Goal: Task Accomplishment & Management: Manage account settings

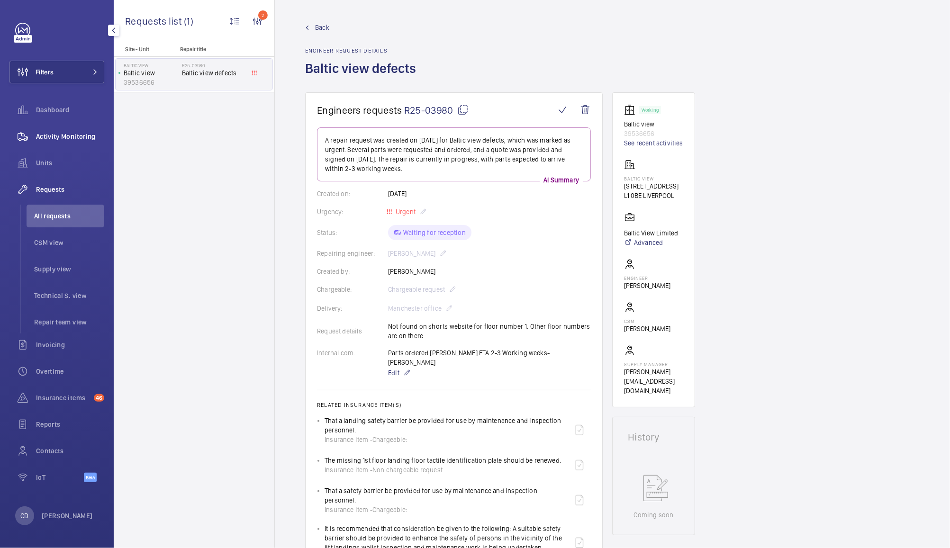
click at [71, 138] on span "Activity Monitoring" at bounding box center [70, 136] width 68 height 9
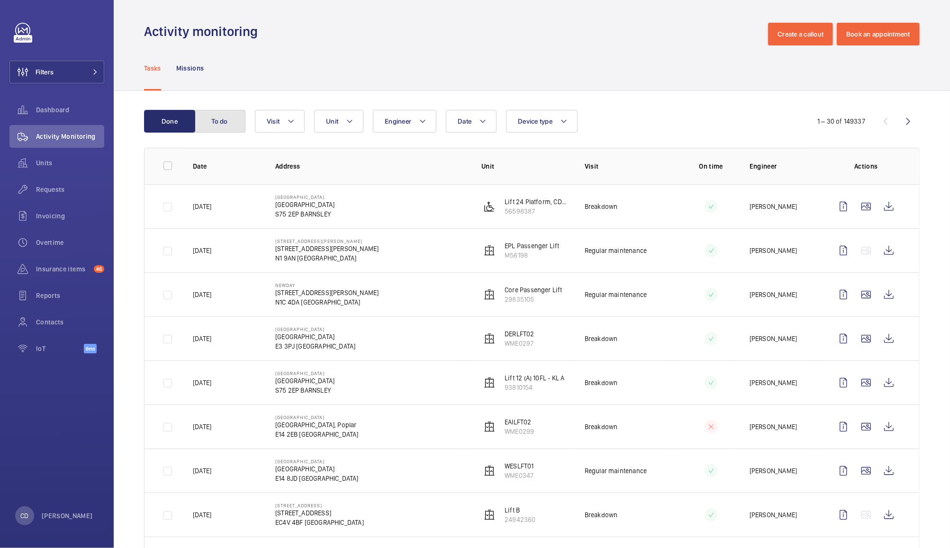
click at [225, 119] on button "To do" at bounding box center [219, 121] width 51 height 23
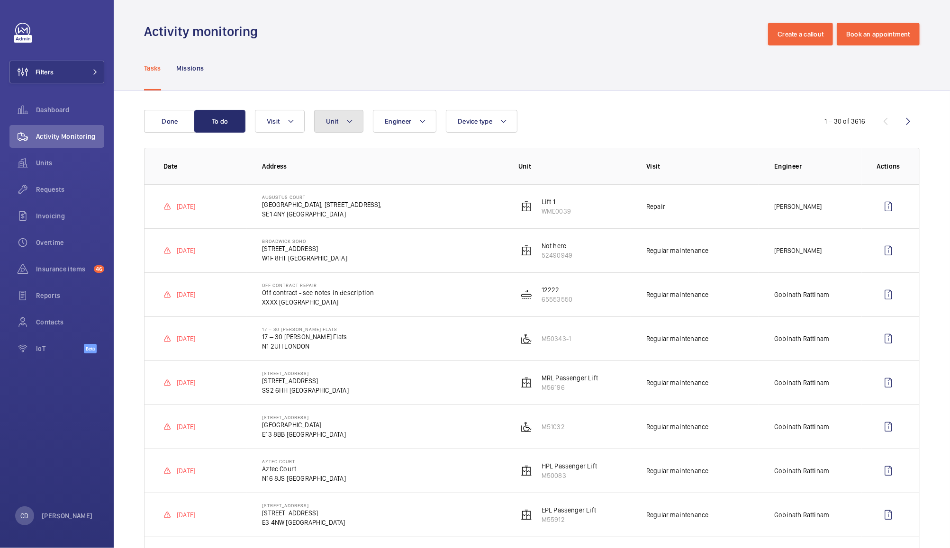
click at [338, 121] on span "Unit" at bounding box center [332, 122] width 12 height 8
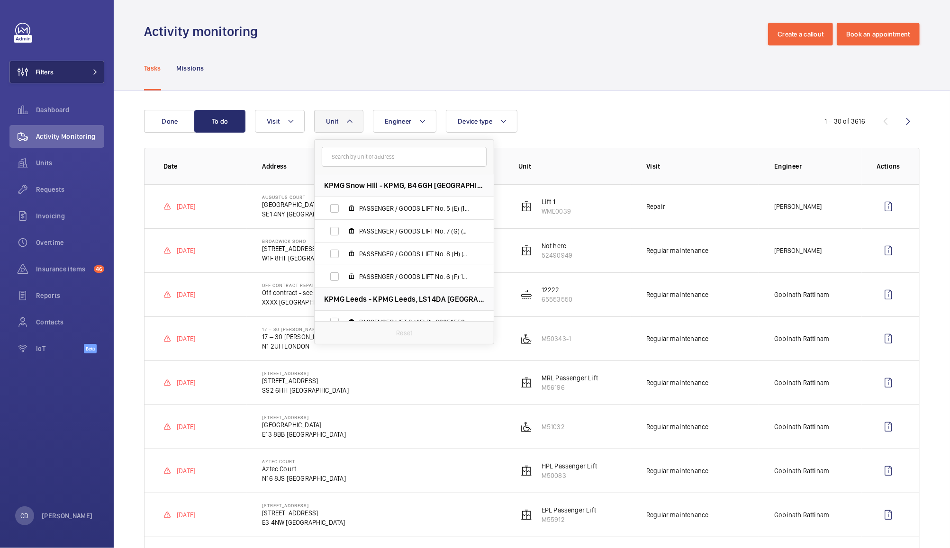
click at [46, 77] on span "Filters" at bounding box center [32, 72] width 44 height 23
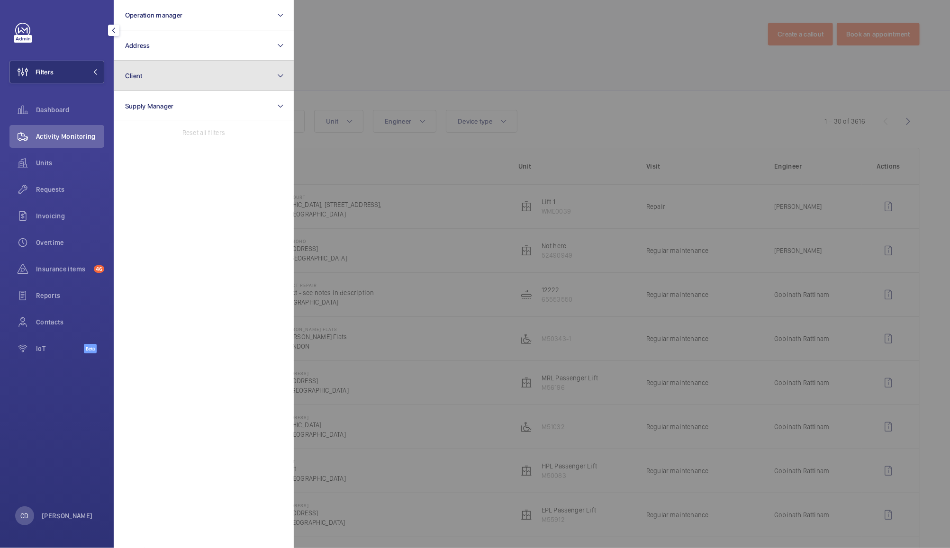
click at [180, 73] on button "Client" at bounding box center [204, 76] width 180 height 30
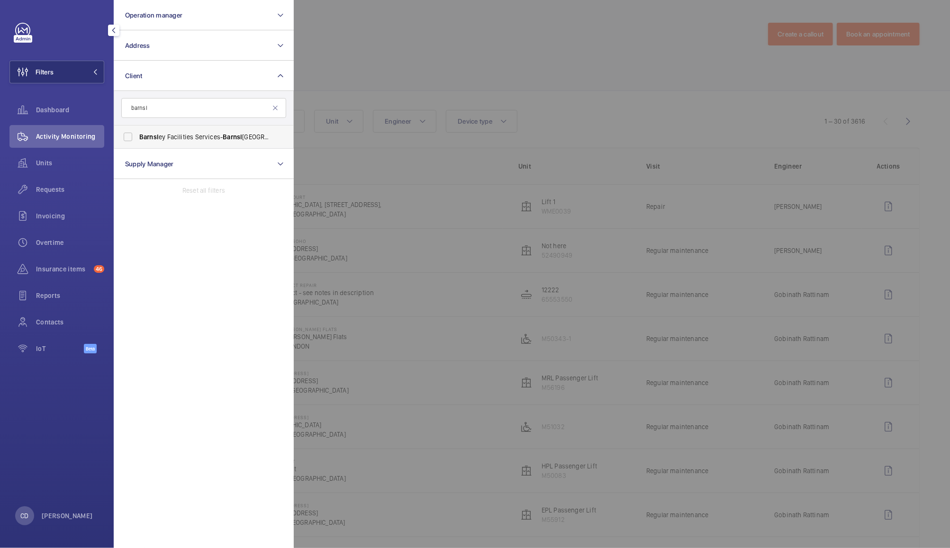
type input "barnsl"
click at [180, 132] on span "Barnsl ey Facilities Services- Barnsl ey Hospital" at bounding box center [204, 136] width 130 height 9
click at [137, 132] on input "Barnsl ey Facilities Services- Barnsl ey Hospital" at bounding box center [128, 137] width 19 height 19
checkbox input "true"
click at [413, 46] on div at bounding box center [769, 274] width 950 height 548
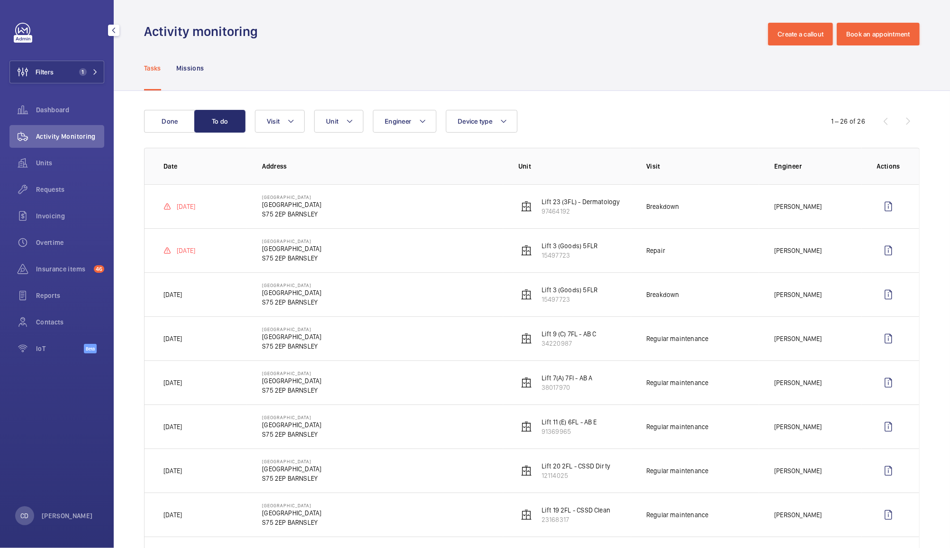
click at [695, 209] on td "Breakdown" at bounding box center [695, 206] width 128 height 44
click at [877, 260] on wm-front-icon-button at bounding box center [888, 250] width 23 height 23
click at [884, 203] on wm-front-icon-button at bounding box center [888, 206] width 23 height 23
click at [180, 119] on button "Done" at bounding box center [169, 121] width 51 height 23
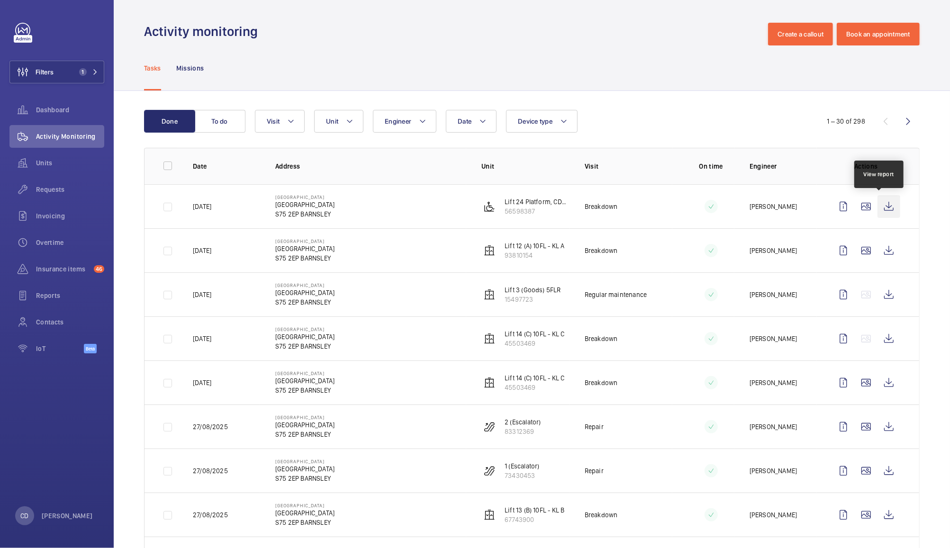
click at [882, 203] on wm-front-icon-button at bounding box center [889, 206] width 23 height 23
click at [878, 299] on wm-front-icon-button at bounding box center [889, 294] width 23 height 23
click at [878, 339] on wm-front-icon-button at bounding box center [889, 339] width 23 height 23
click at [880, 339] on wm-front-icon-button at bounding box center [889, 339] width 23 height 23
click at [884, 253] on wm-front-icon-button at bounding box center [889, 250] width 23 height 23
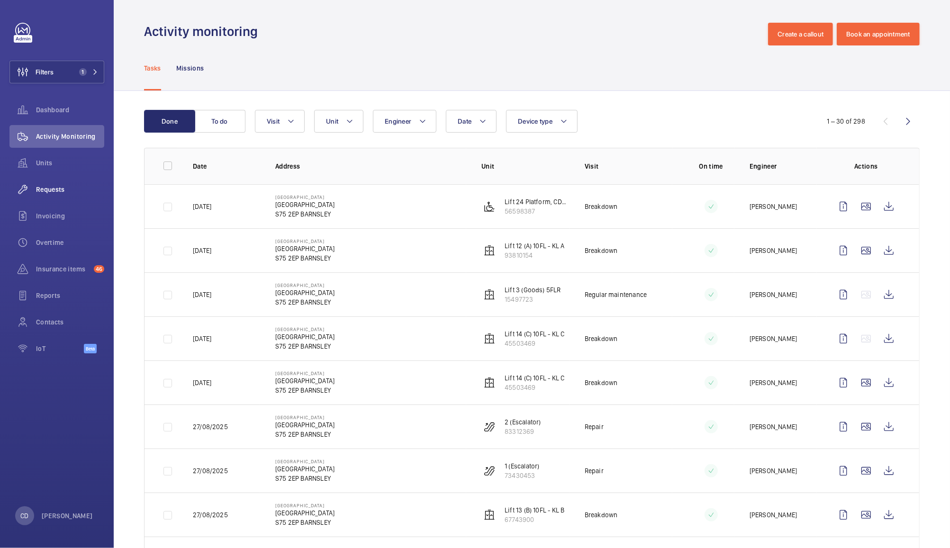
click at [47, 193] on span "Requests" at bounding box center [70, 189] width 68 height 9
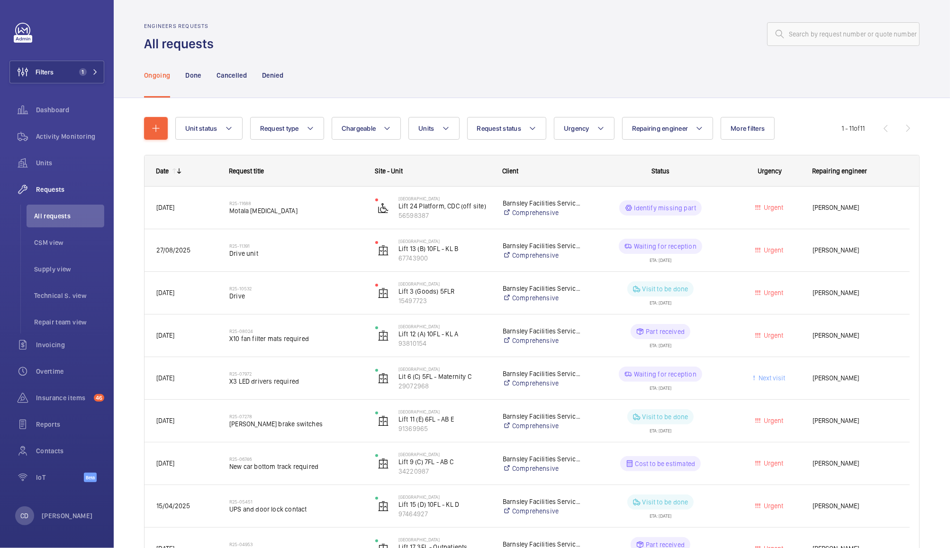
click at [704, 334] on wm-front-pills-cell "Part received ETA: 28/07/2025" at bounding box center [661, 336] width 134 height 24
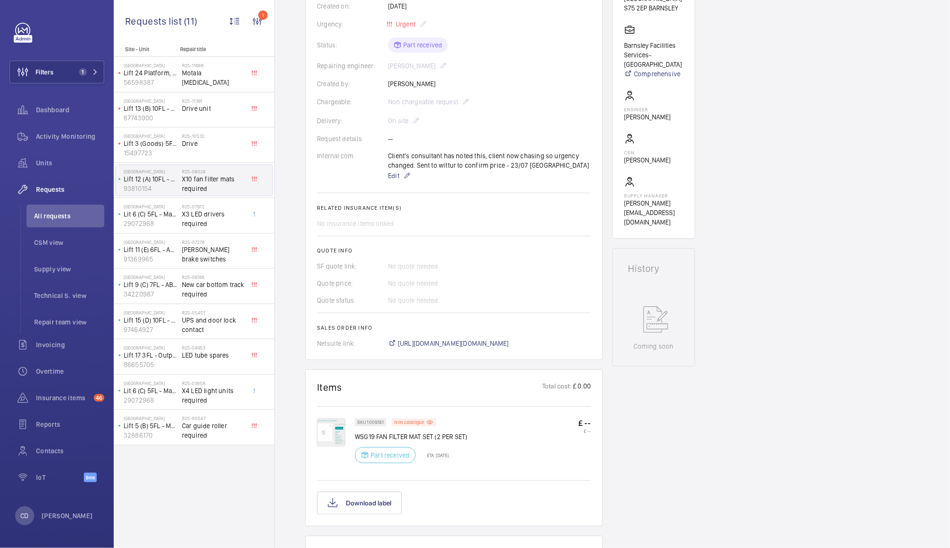
scroll to position [511, 0]
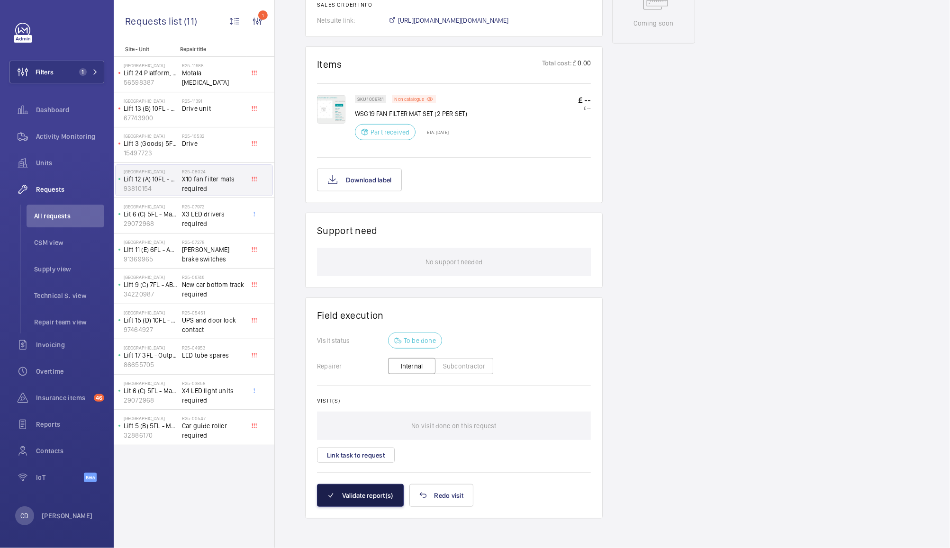
click at [372, 491] on button "Validate report(s)" at bounding box center [360, 495] width 87 height 23
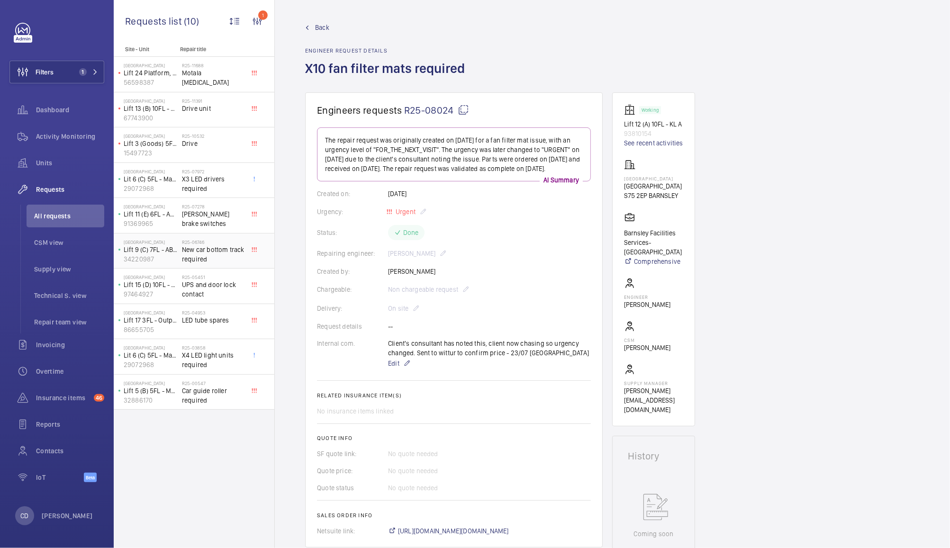
click at [223, 250] on span "New car bottom track required" at bounding box center [213, 254] width 63 height 19
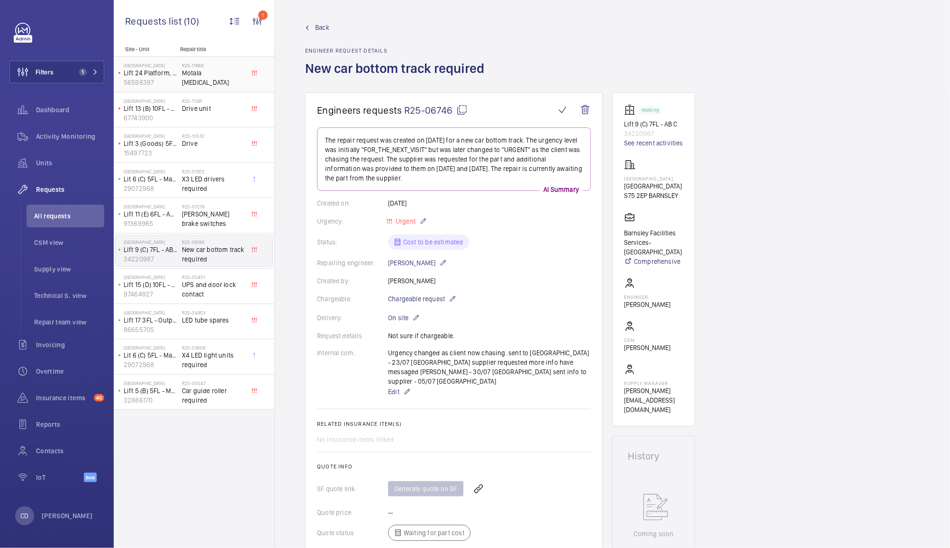
click at [205, 73] on span "Motala motor unit" at bounding box center [213, 77] width 63 height 19
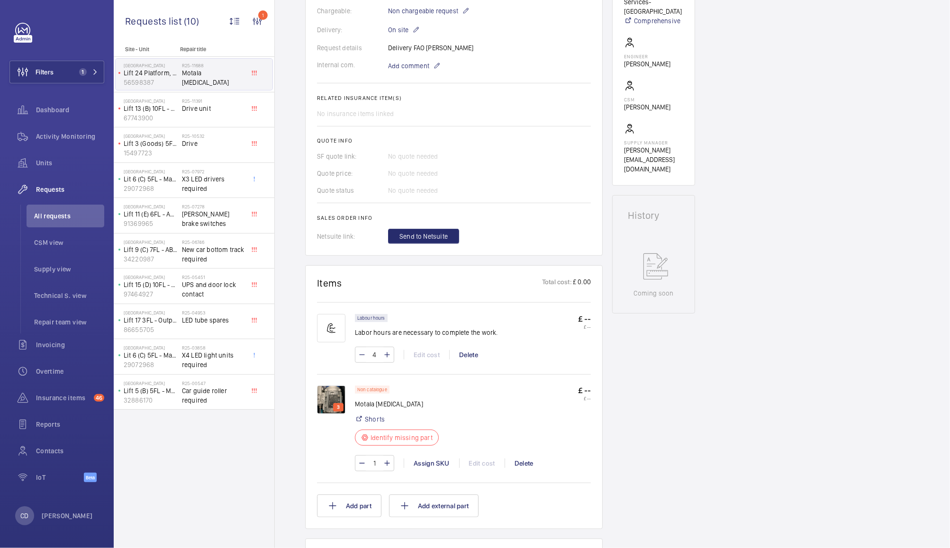
scroll to position [247, 0]
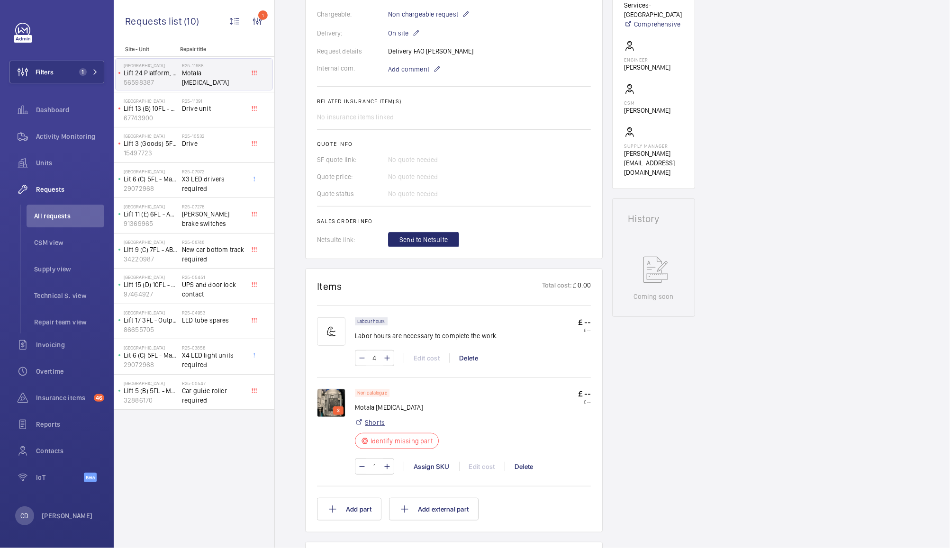
click at [379, 420] on link "Shorts" at bounding box center [375, 422] width 20 height 9
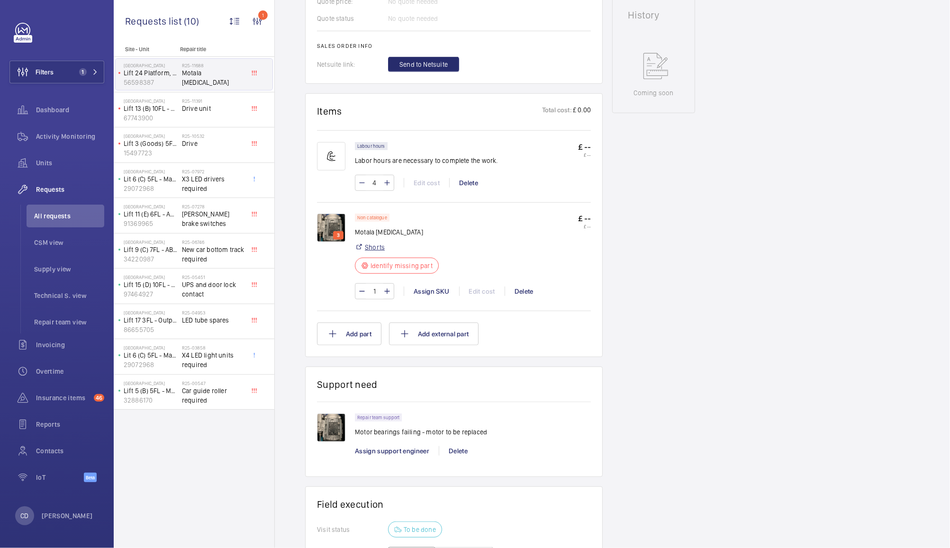
scroll to position [450, 0]
click at [333, 228] on img at bounding box center [331, 229] width 28 height 28
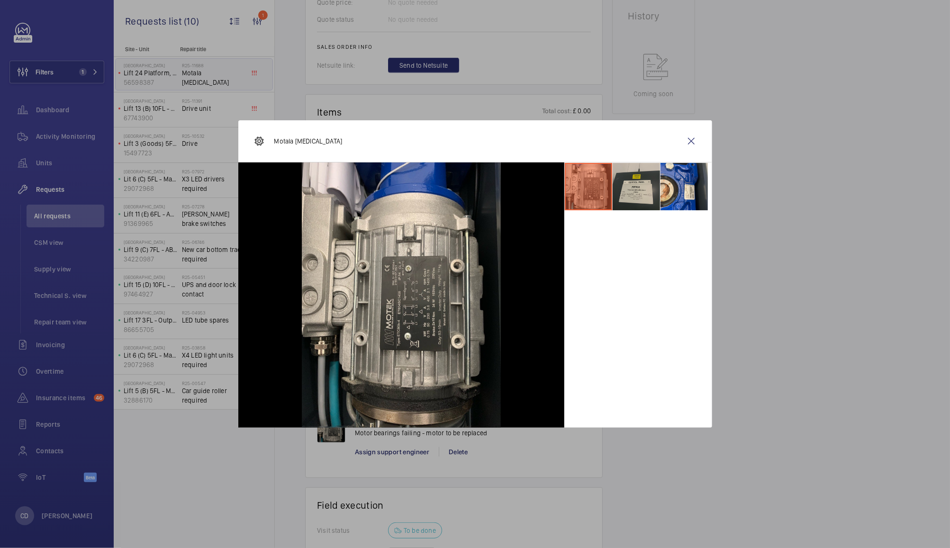
click at [637, 180] on li at bounding box center [636, 186] width 47 height 47
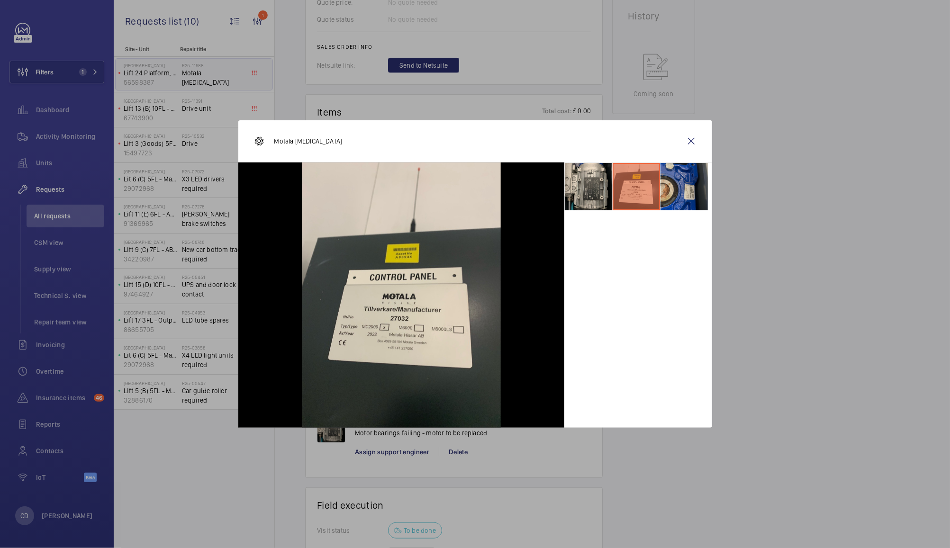
click at [686, 187] on li at bounding box center [684, 186] width 47 height 47
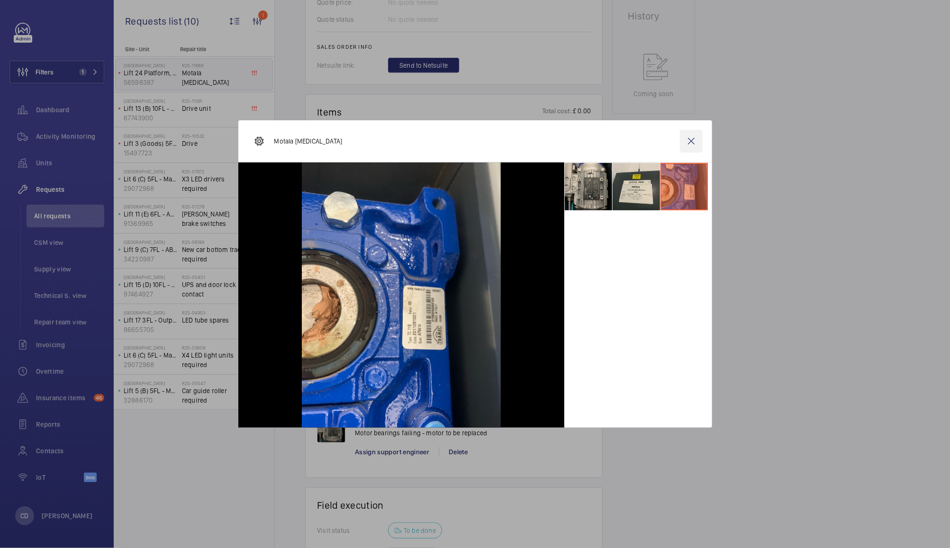
click at [691, 141] on wm-front-icon-button at bounding box center [691, 141] width 23 height 23
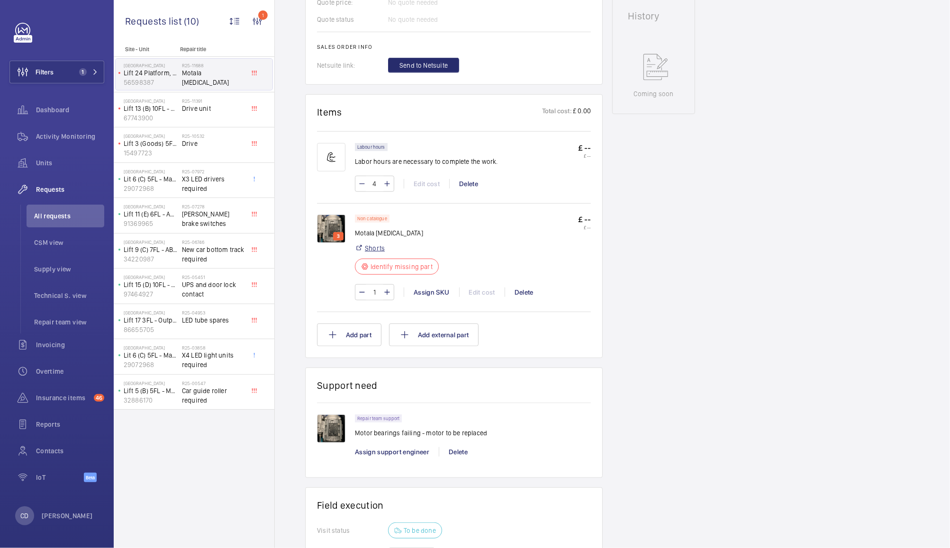
click at [380, 253] on link "Shorts" at bounding box center [375, 248] width 20 height 9
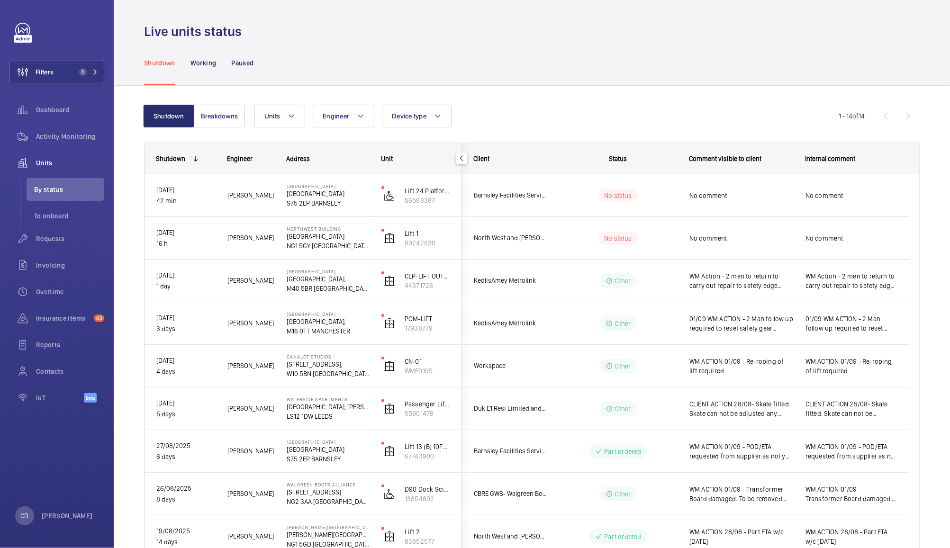
click at [754, 375] on span "WM ACTION 01/09 - Re-roping of lift required" at bounding box center [742, 366] width 104 height 19
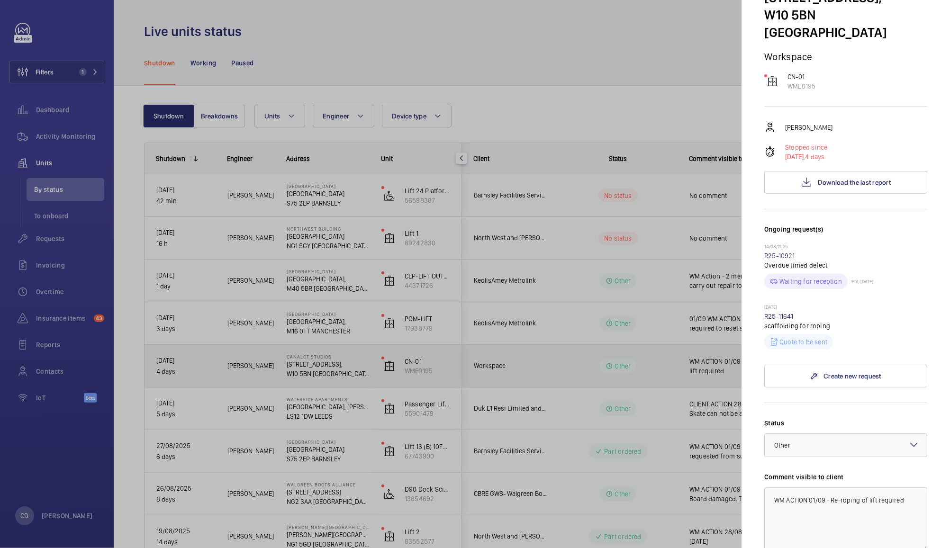
scroll to position [67, 0]
click at [787, 311] on link "R25-11641" at bounding box center [779, 315] width 29 height 8
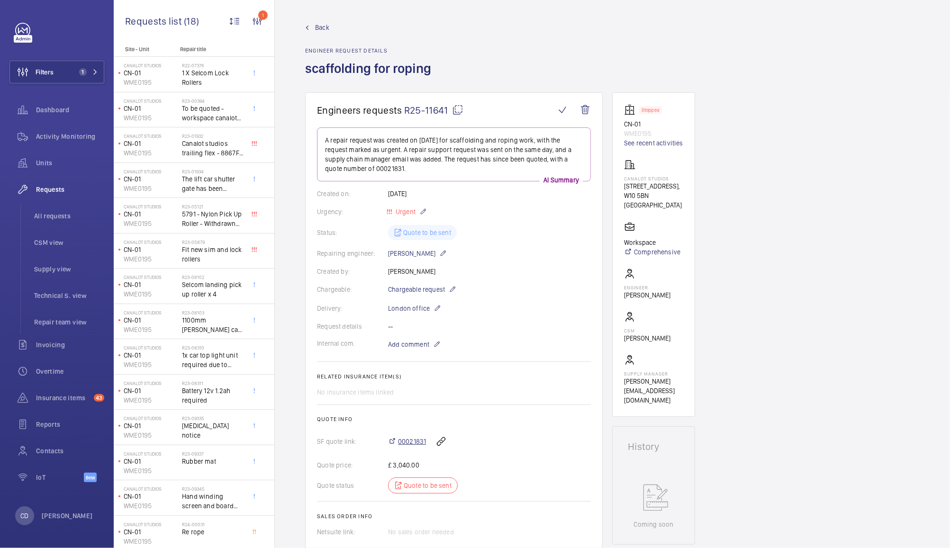
click at [409, 442] on span "00021831" at bounding box center [412, 441] width 28 height 9
click at [46, 162] on span "Units" at bounding box center [70, 162] width 68 height 9
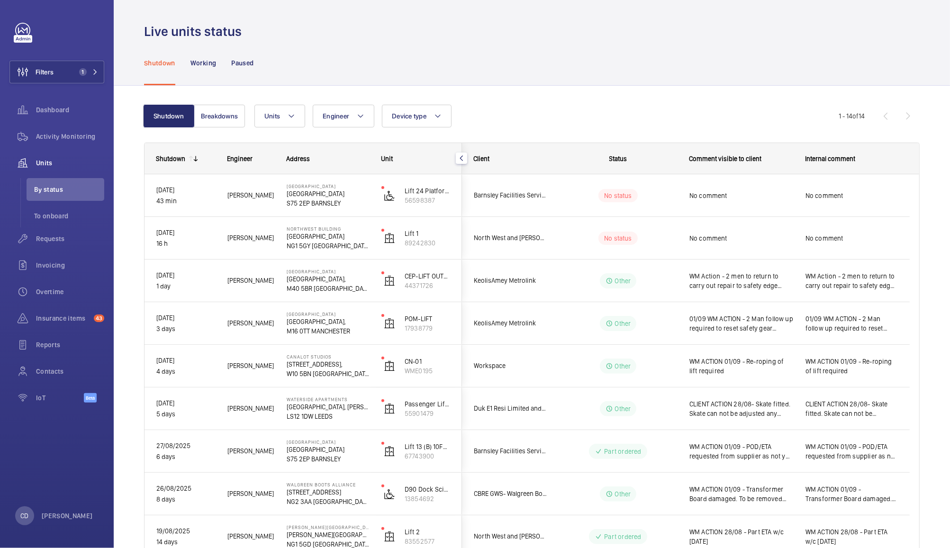
click at [783, 368] on span "WM ACTION 01/09 - Re-roping of lift required" at bounding box center [742, 366] width 104 height 19
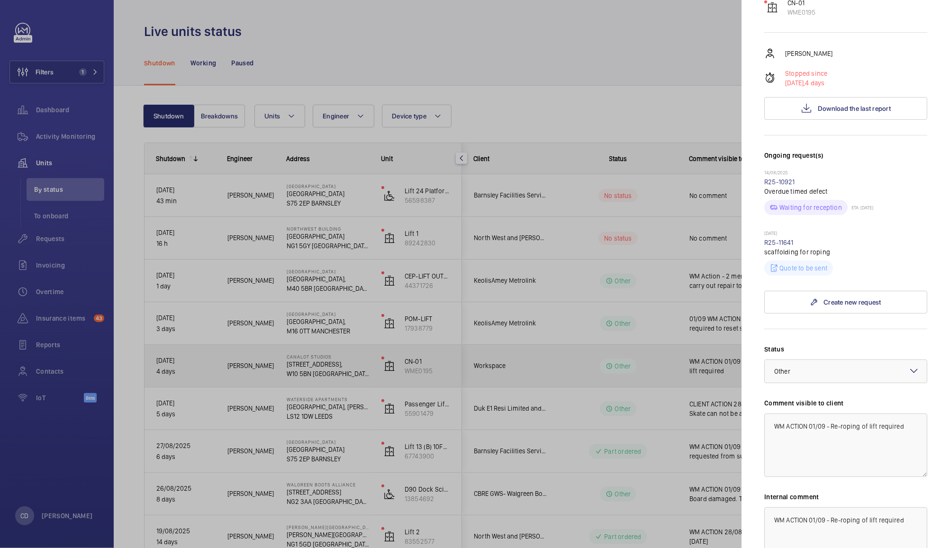
scroll to position [145, 0]
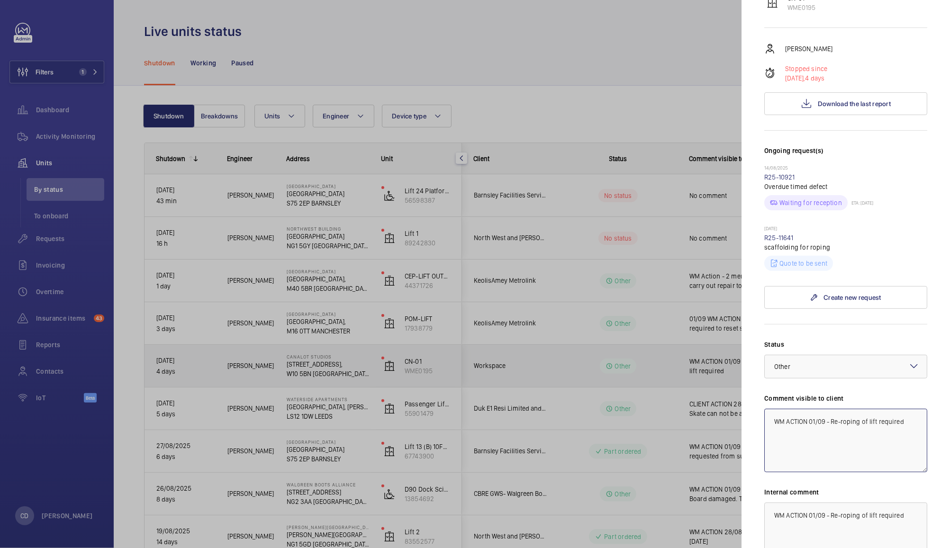
click at [817, 409] on textarea "WM ACTION 01/09 - Re-roping of lift required" at bounding box center [846, 441] width 163 height 64
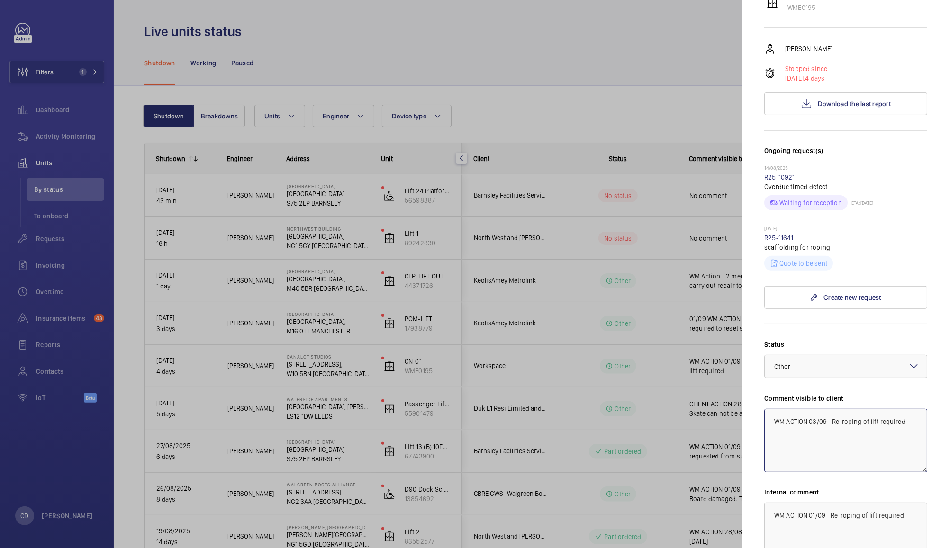
click at [902, 409] on textarea "WM ACTION 03/09 - Re-roping of lift required" at bounding box center [846, 441] width 163 height 64
type textarea "WM ACTION 03/09 - Re-roping of lift being undertaken 8th/9th September"
paste textarea "3/09 - Re-roping of lift being undertaken 8th/9th September"
type textarea "WM ACTION 03/09 - Re-roping of lift being undertaken 8th/9th September"
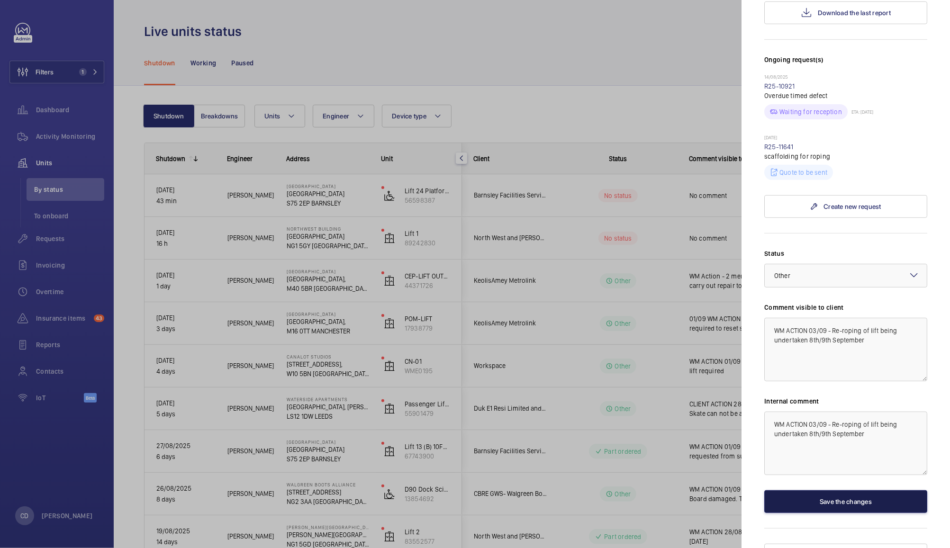
click at [867, 491] on button "Save the changes" at bounding box center [846, 502] width 163 height 23
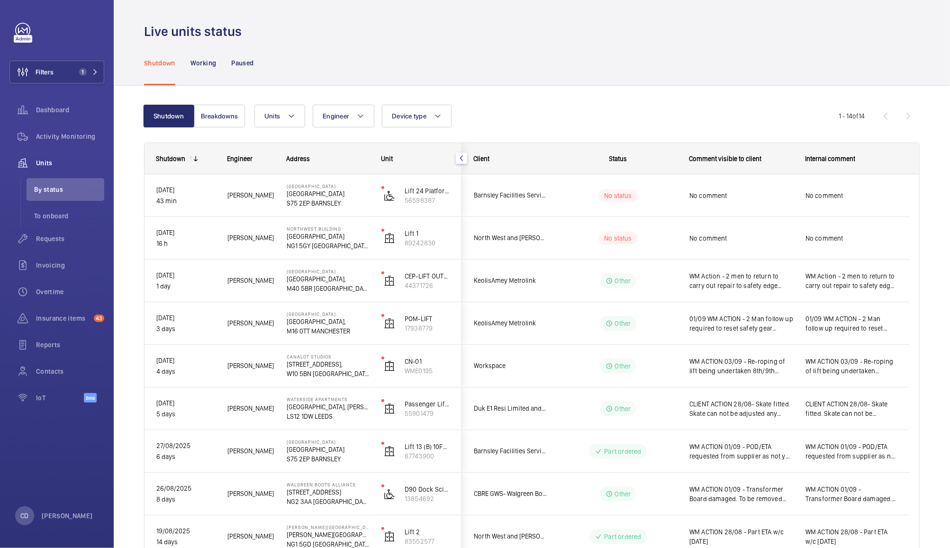
click at [758, 460] on span "WM ACTION 01/09 - POD/ETA requested from supplier as not yet confirmed as deliv…" at bounding box center [742, 451] width 104 height 19
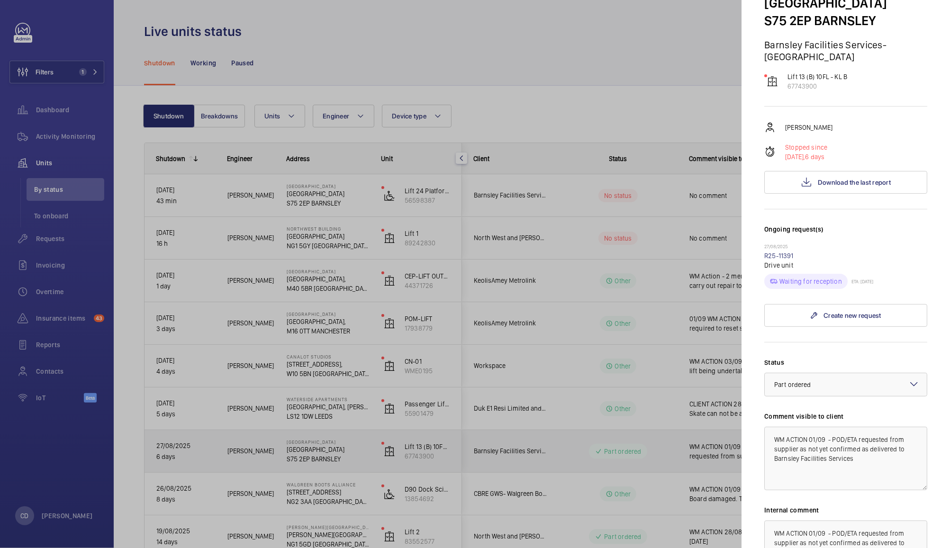
scroll to position [63, 0]
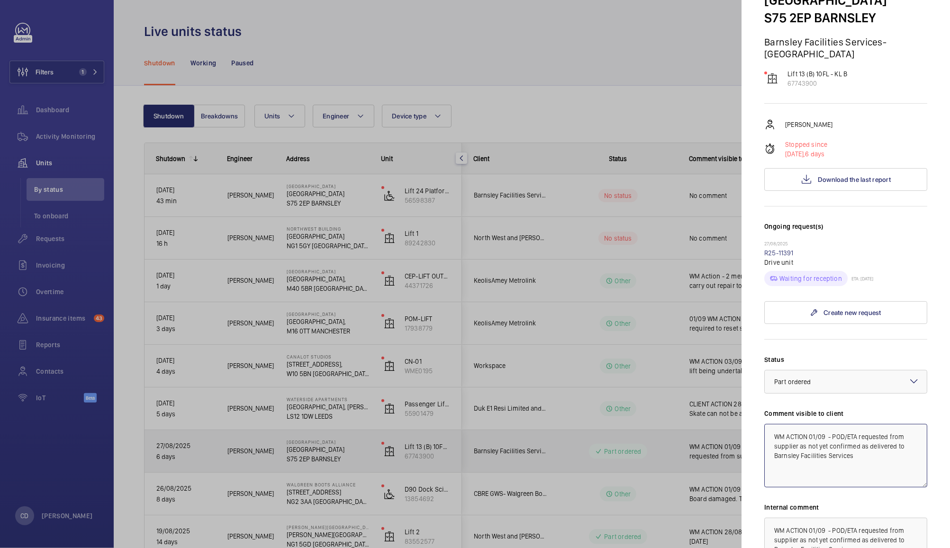
click at [818, 435] on textarea "WM ACTION 01/09 - POD/ETA requested from supplier as not yet confirmed as deliv…" at bounding box center [846, 456] width 163 height 64
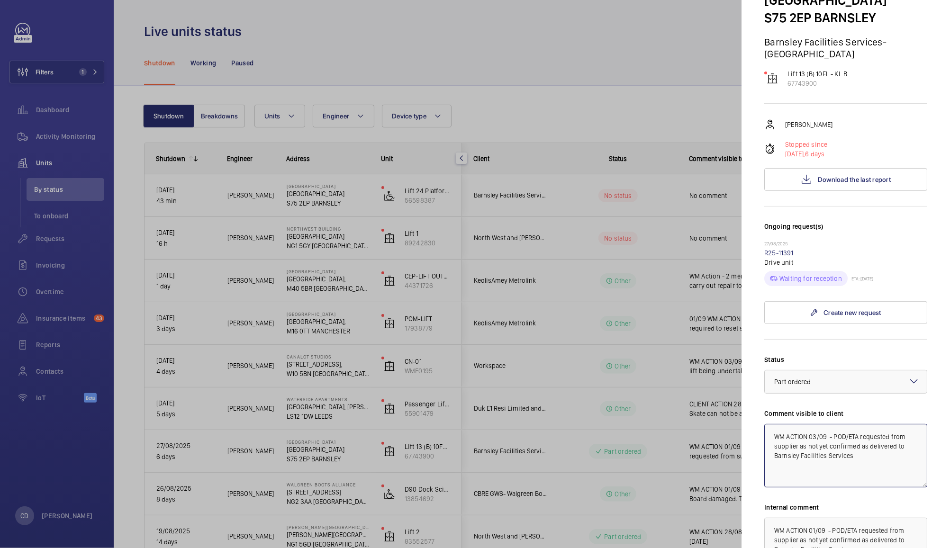
drag, startPoint x: 866, startPoint y: 457, endPoint x: 835, endPoint y: 438, distance: 36.4
click at [835, 438] on textarea "WM ACTION 03/09 - POD/ETA requested from supplier as not yet confirmed as deliv…" at bounding box center [846, 456] width 163 height 64
type textarea "WM ACTION 03/09 - Drive on site, engineer to undertake repair [DATE]"
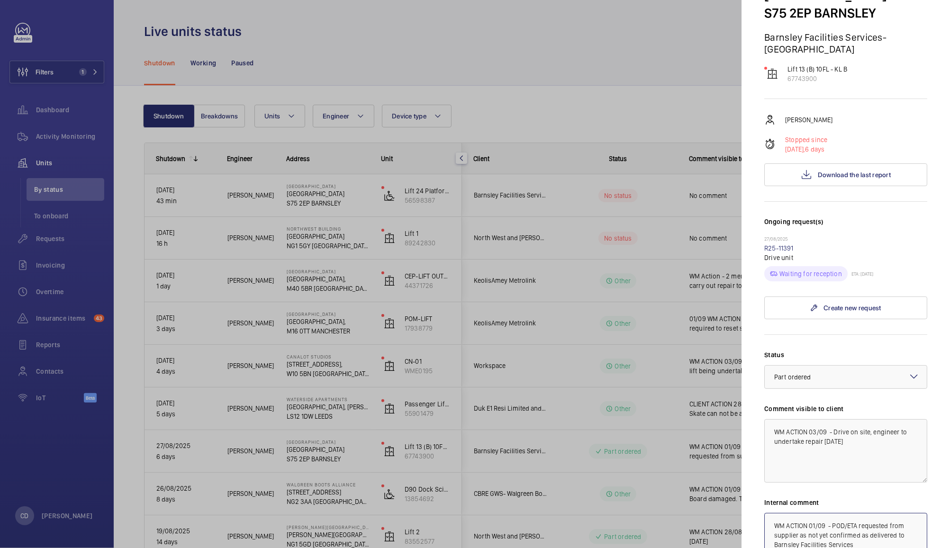
paste textarea "3/09 - Drive on site, engineer to undertake repair [DATE]"
type textarea "WM ACTION 03/09 - Drive on site, engineer to undertake repair [DATE]"
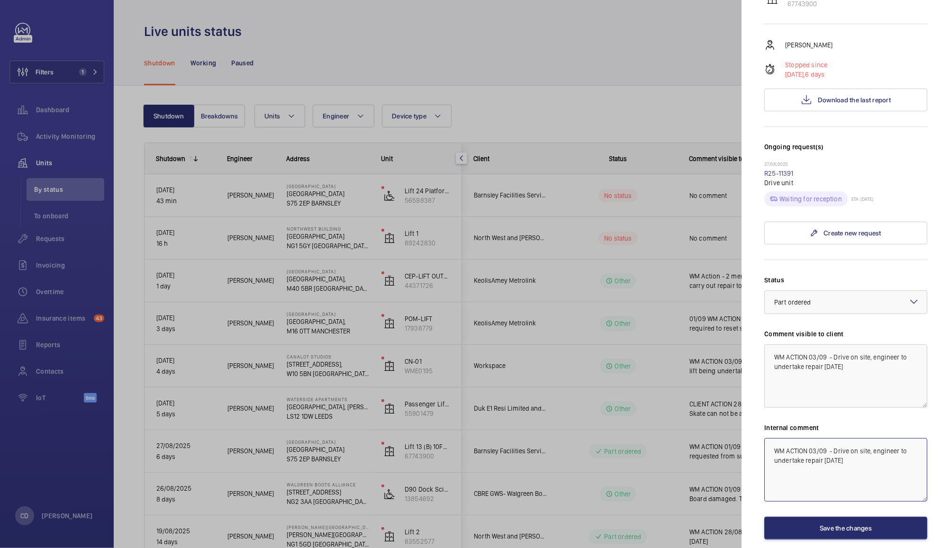
scroll to position [187, 0]
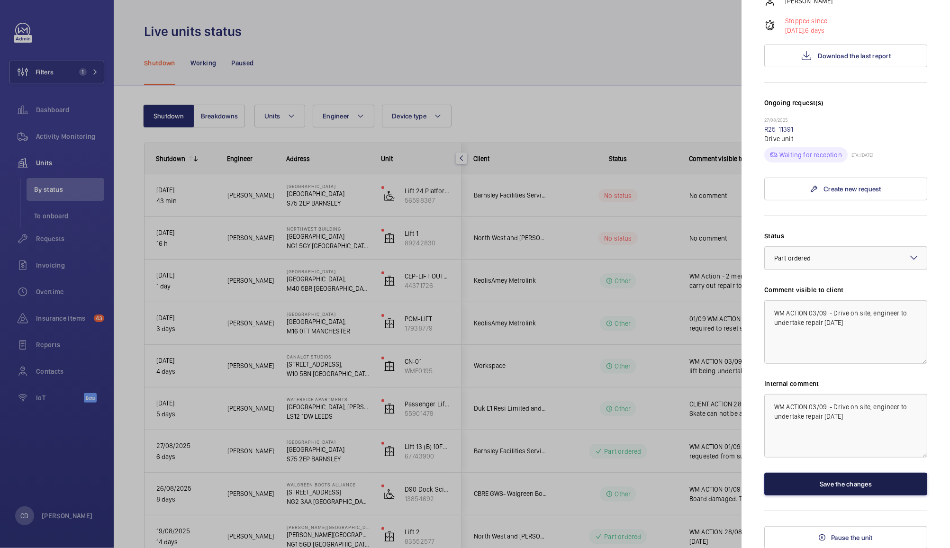
click at [865, 487] on button "Save the changes" at bounding box center [846, 484] width 163 height 23
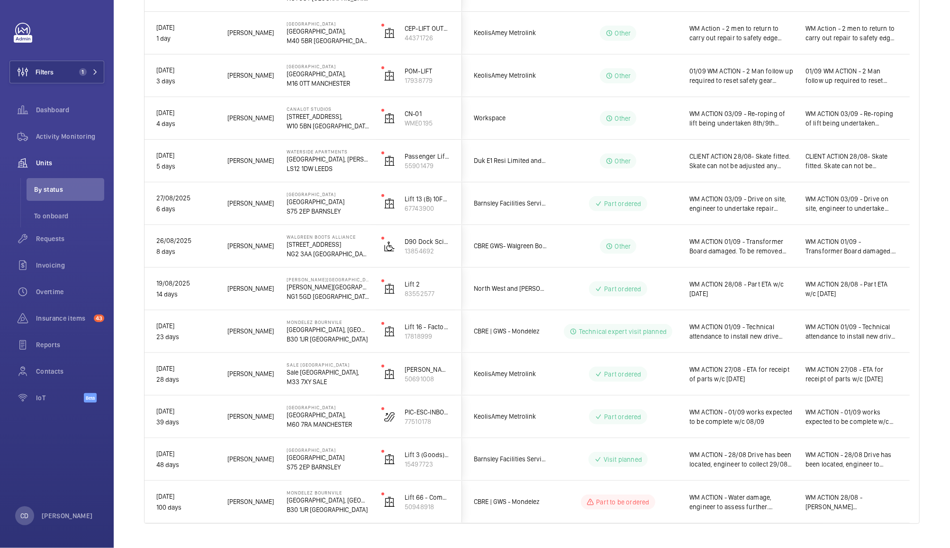
scroll to position [249, 0]
click at [744, 461] on span "WM ACTION - 28/08 Drive has been located, engineer to collect 29/08 and install…" at bounding box center [742, 458] width 104 height 19
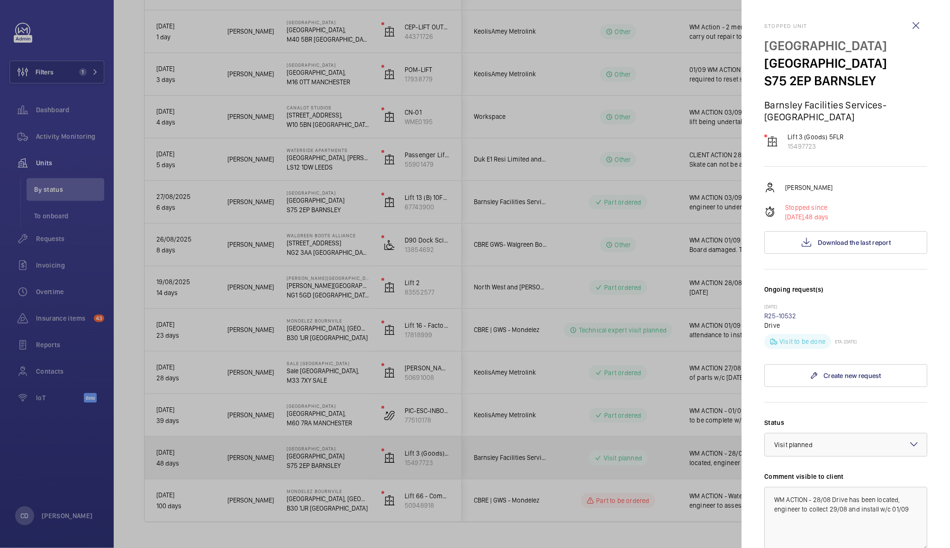
click at [675, 453] on div at bounding box center [475, 274] width 950 height 548
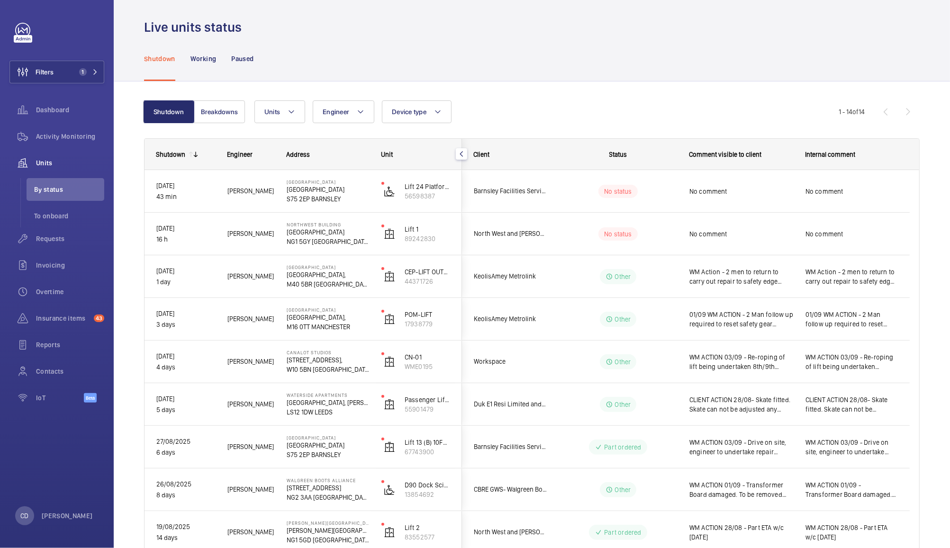
scroll to position [0, 0]
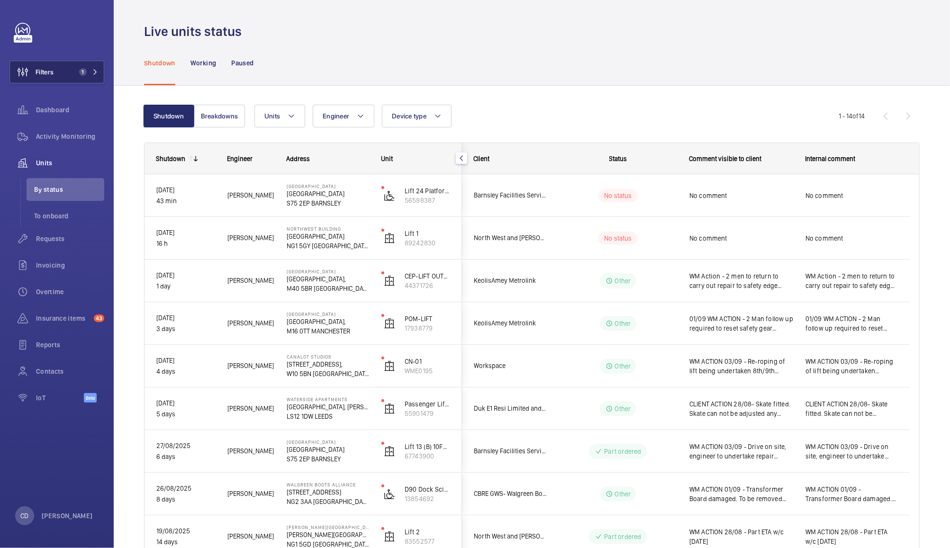
click at [64, 74] on button "Filters 1" at bounding box center [56, 72] width 95 height 23
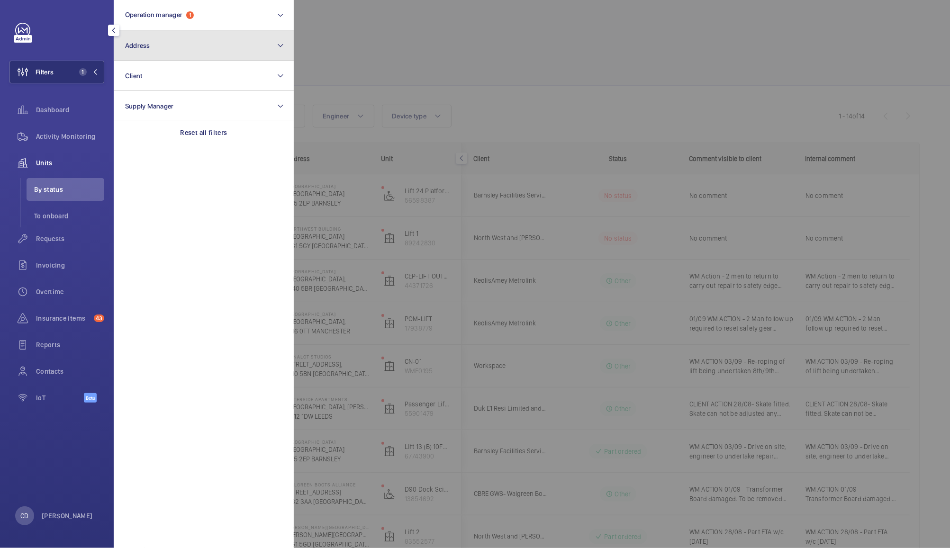
click at [187, 45] on button "Address" at bounding box center [204, 45] width 180 height 30
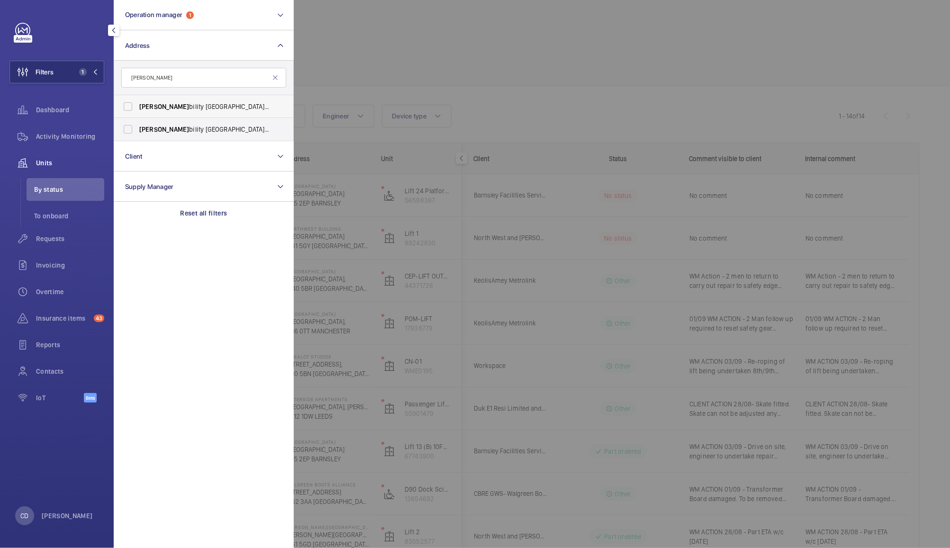
type input "[PERSON_NAME]"
click at [246, 106] on span "[PERSON_NAME] bility Coalville - [PERSON_NAME] bility Operations Ltd, [GEOGRAPH…" at bounding box center [204, 106] width 130 height 9
click at [137, 106] on input "[PERSON_NAME] bility Coalville - [PERSON_NAME] bility Operations Ltd, [GEOGRAPH…" at bounding box center [128, 106] width 19 height 19
checkbox input "true"
click at [391, 38] on div at bounding box center [769, 274] width 950 height 548
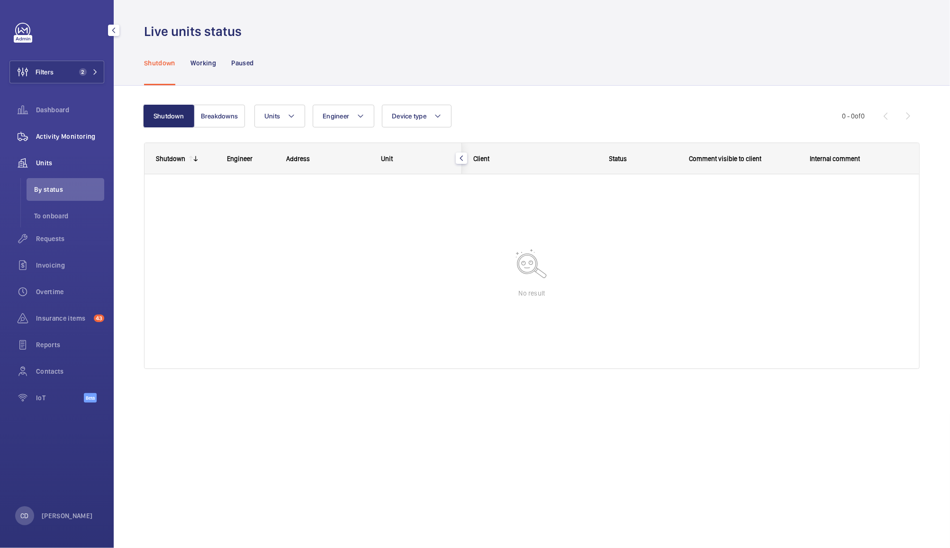
click at [73, 133] on span "Activity Monitoring" at bounding box center [70, 136] width 68 height 9
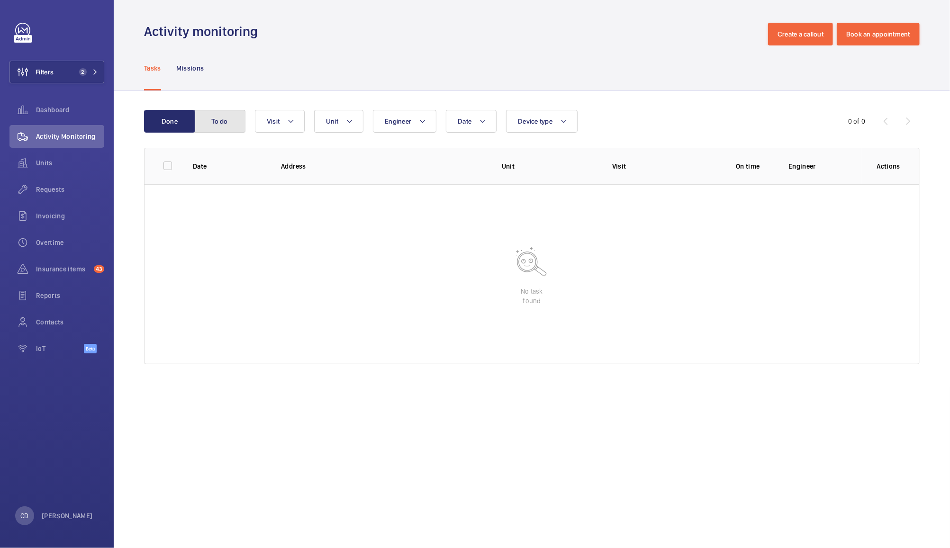
click at [222, 119] on button "To do" at bounding box center [219, 121] width 51 height 23
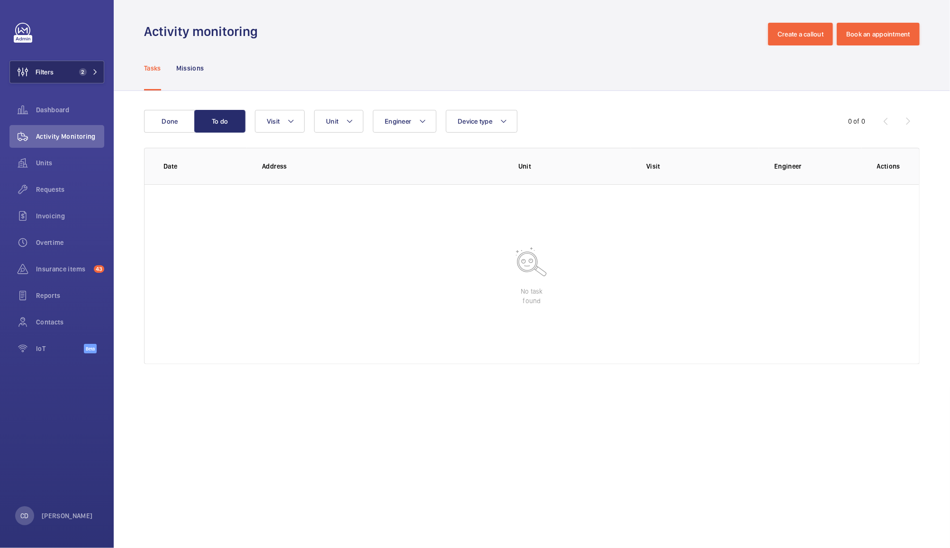
click at [56, 82] on button "Filters 2" at bounding box center [56, 72] width 95 height 23
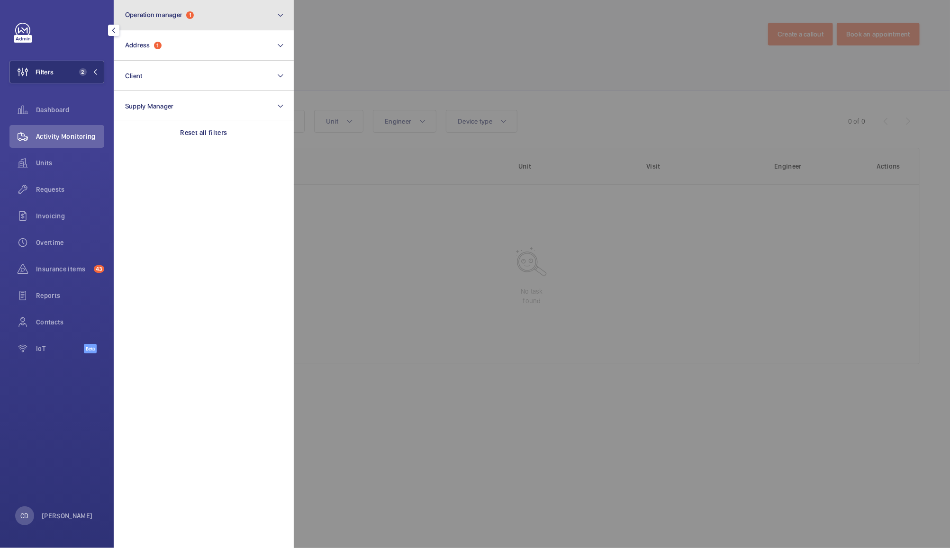
click at [225, 14] on button "Operation manager 1" at bounding box center [204, 15] width 180 height 30
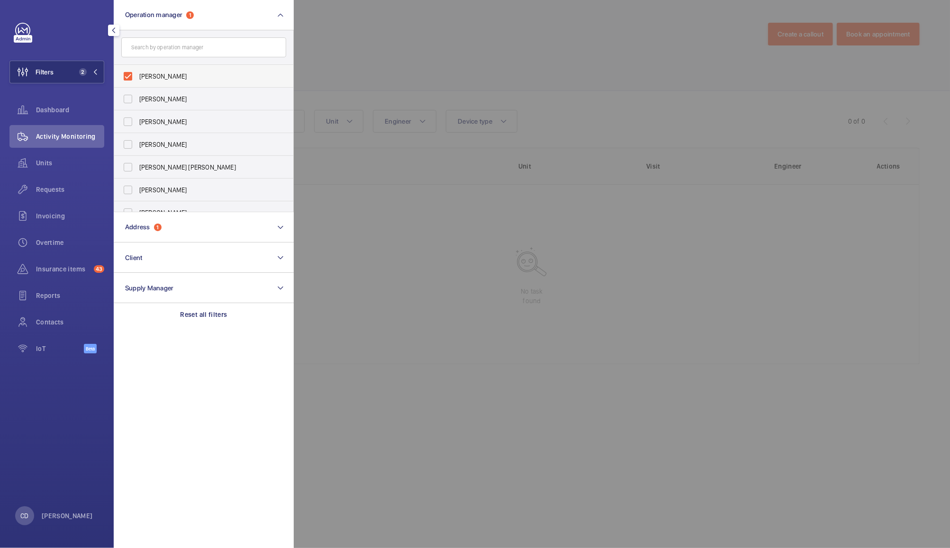
click at [180, 76] on span "[PERSON_NAME]" at bounding box center [204, 76] width 130 height 9
click at [137, 76] on input "[PERSON_NAME]" at bounding box center [128, 76] width 19 height 19
checkbox input "false"
click at [370, 34] on div at bounding box center [769, 274] width 950 height 548
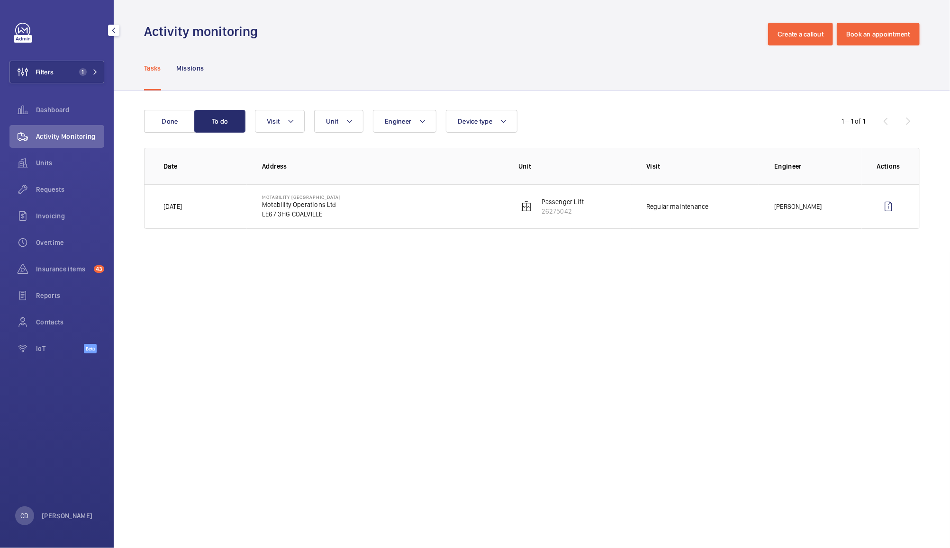
click at [680, 207] on p "Regular maintenance" at bounding box center [678, 206] width 62 height 9
click at [179, 215] on td "[DATE]" at bounding box center [196, 206] width 102 height 45
click at [171, 121] on button "Done" at bounding box center [169, 121] width 51 height 23
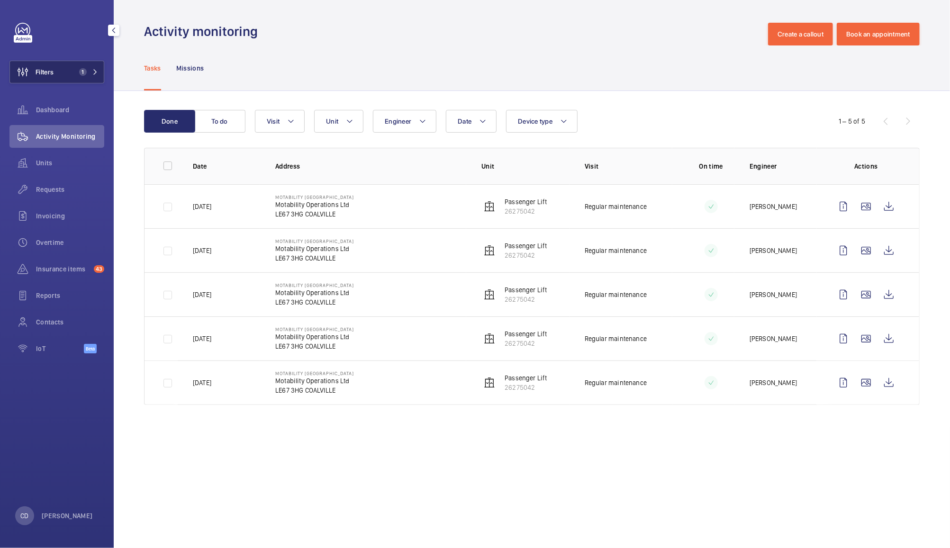
click at [83, 72] on span "1" at bounding box center [83, 72] width 8 height 8
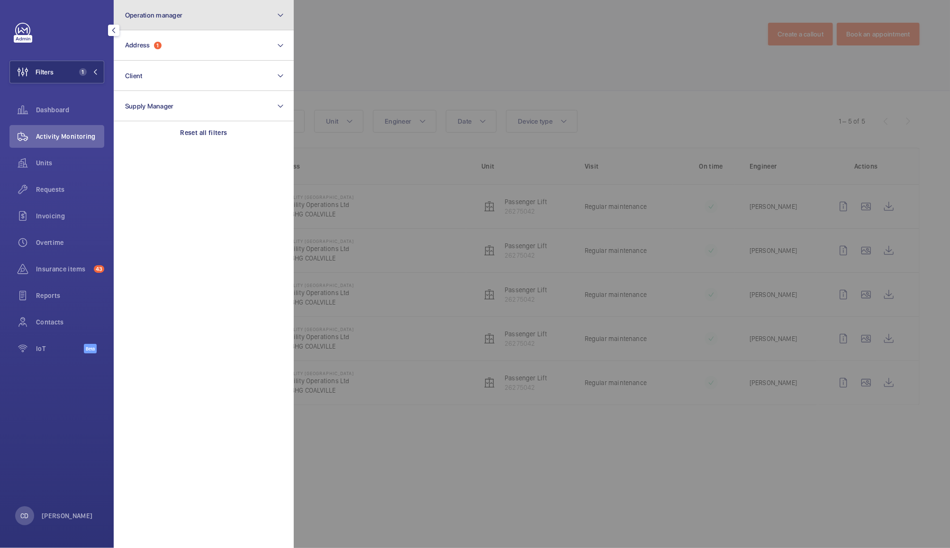
click at [249, 16] on button "Operation manager" at bounding box center [204, 15] width 180 height 30
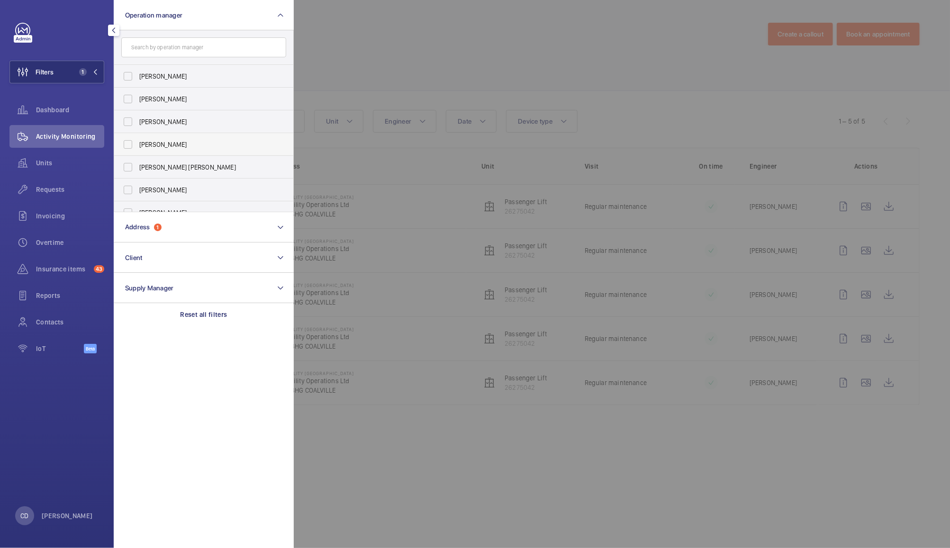
click at [174, 149] on span "[PERSON_NAME]" at bounding box center [204, 144] width 130 height 9
click at [137, 149] on input "[PERSON_NAME]" at bounding box center [128, 144] width 19 height 19
click at [174, 149] on span "[PERSON_NAME]" at bounding box center [204, 144] width 130 height 9
click at [137, 149] on input "[PERSON_NAME]" at bounding box center [128, 144] width 19 height 19
checkbox input "false"
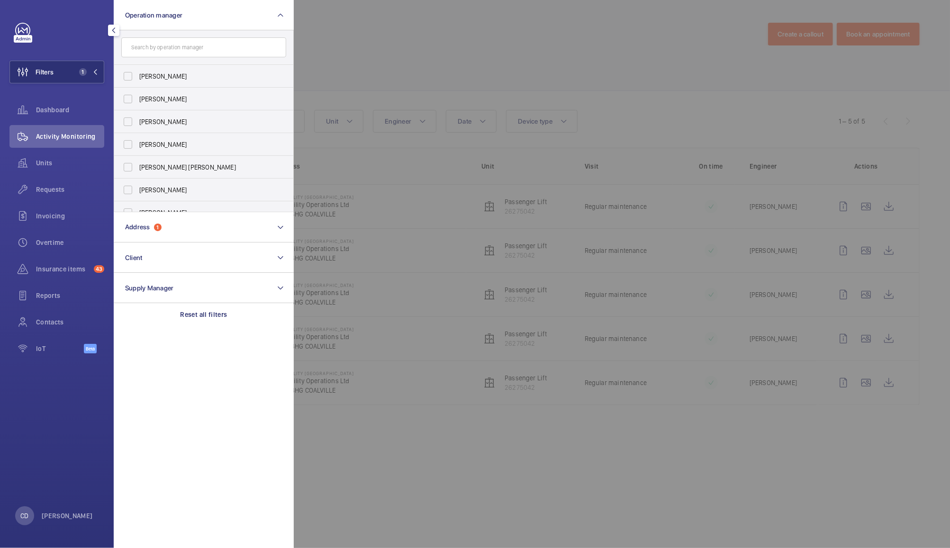
click at [464, 42] on div at bounding box center [769, 274] width 950 height 548
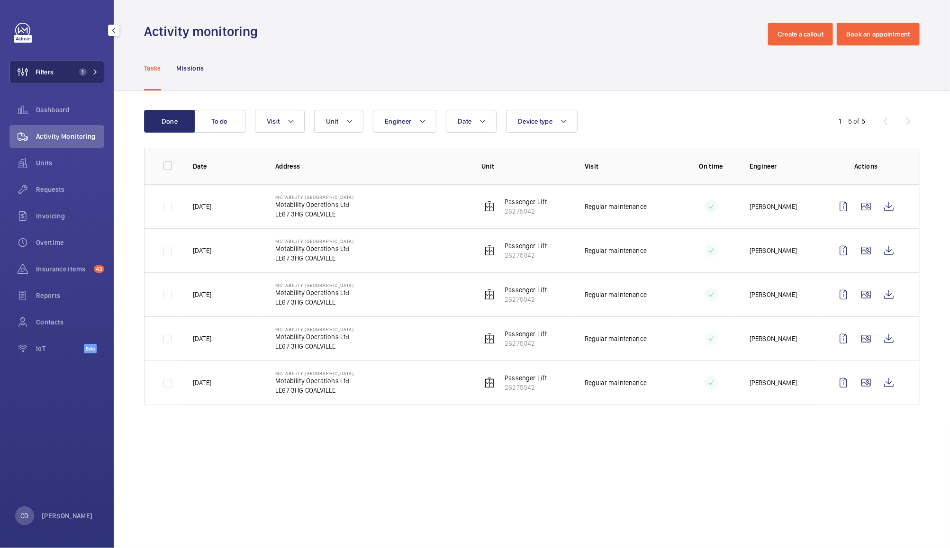
click at [83, 72] on span "1" at bounding box center [83, 72] width 8 height 8
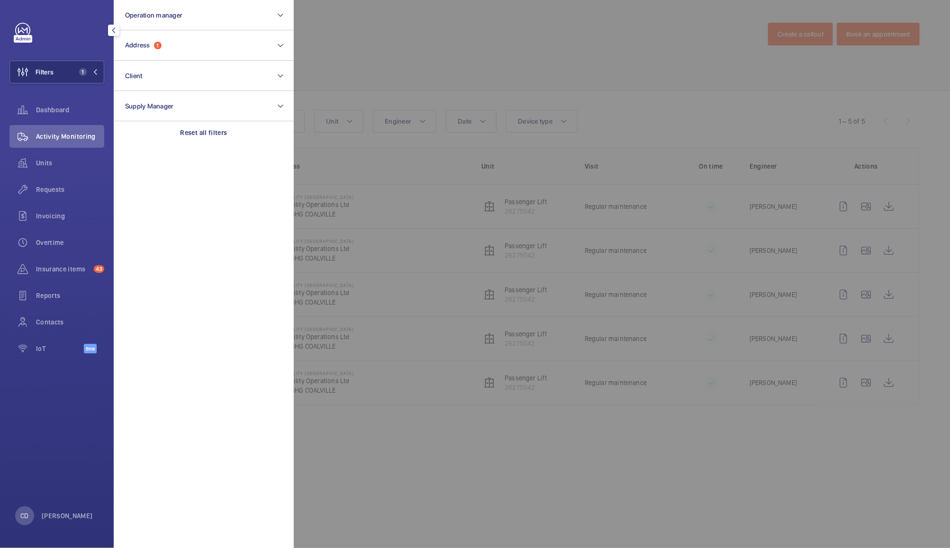
click at [393, 22] on div at bounding box center [769, 274] width 950 height 548
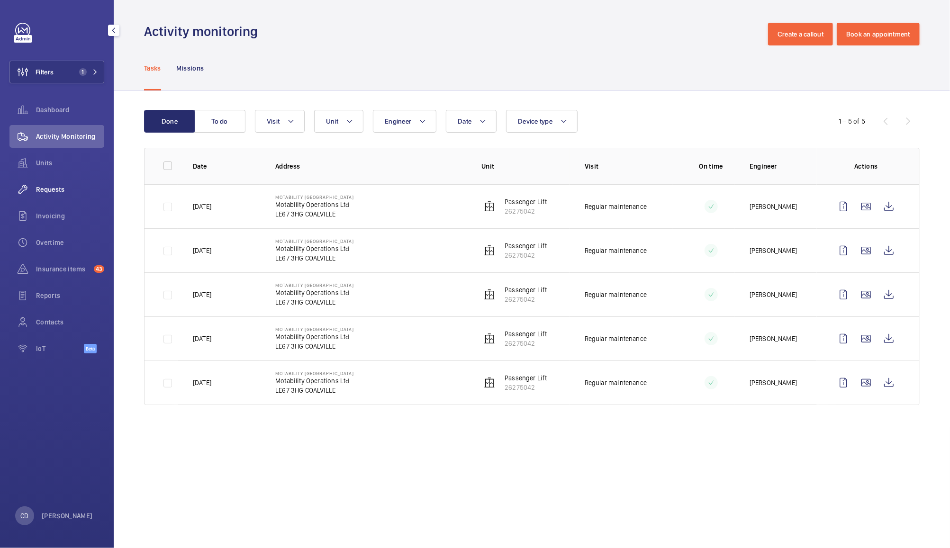
click at [56, 189] on span "Requests" at bounding box center [70, 189] width 68 height 9
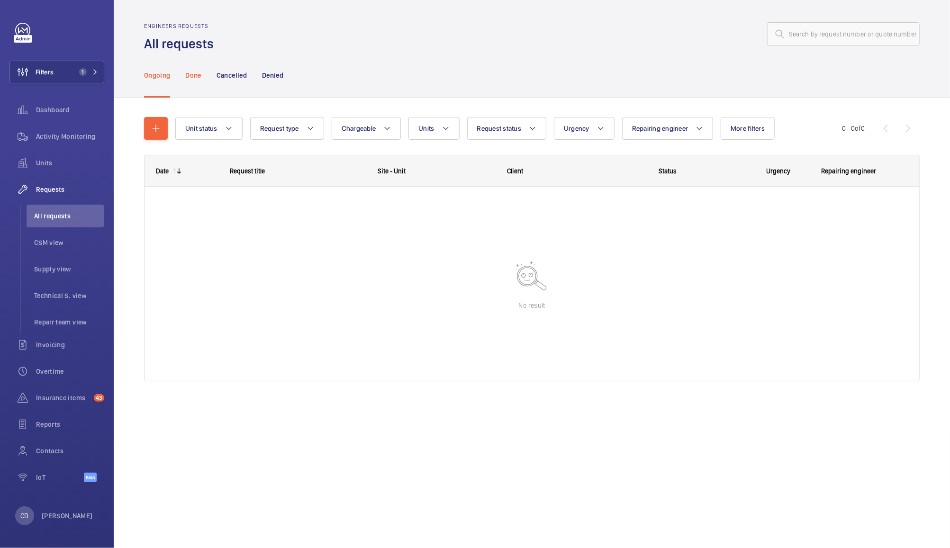
click at [189, 81] on div "Done" at bounding box center [193, 75] width 16 height 45
click at [235, 72] on p "Cancelled" at bounding box center [232, 75] width 30 height 9
click at [277, 72] on p "Denied" at bounding box center [272, 75] width 21 height 9
click at [67, 395] on span "Insurance items" at bounding box center [63, 397] width 54 height 9
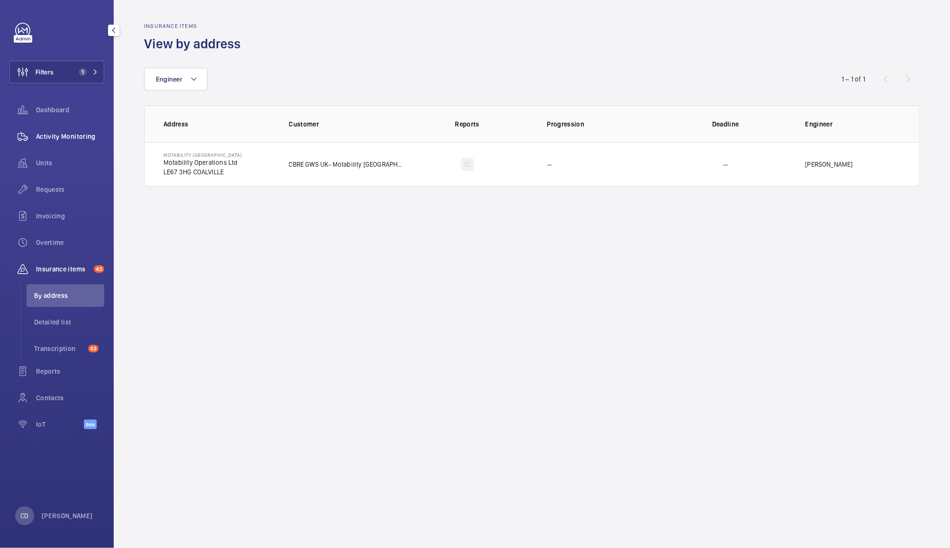
click at [76, 132] on span "Activity Monitoring" at bounding box center [70, 136] width 68 height 9
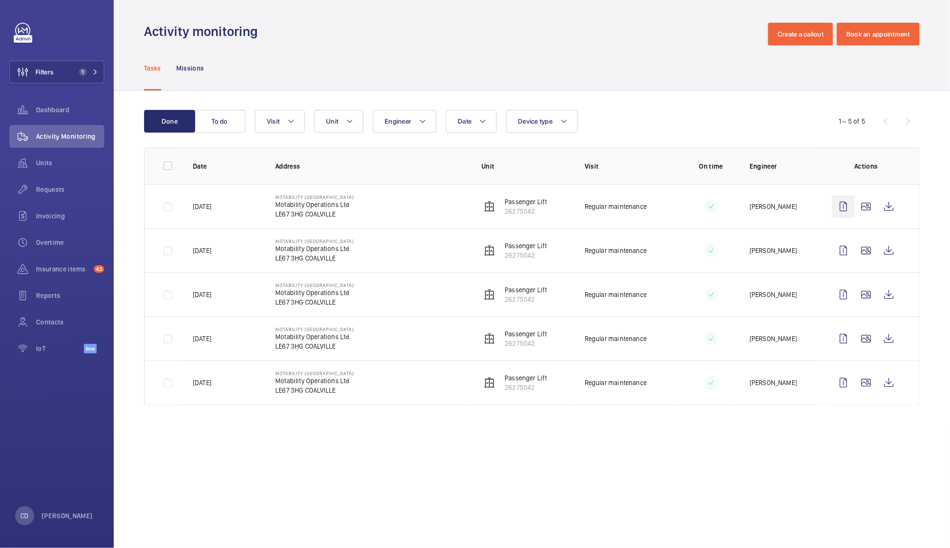
click at [843, 206] on wm-front-icon-button at bounding box center [843, 206] width 23 height 23
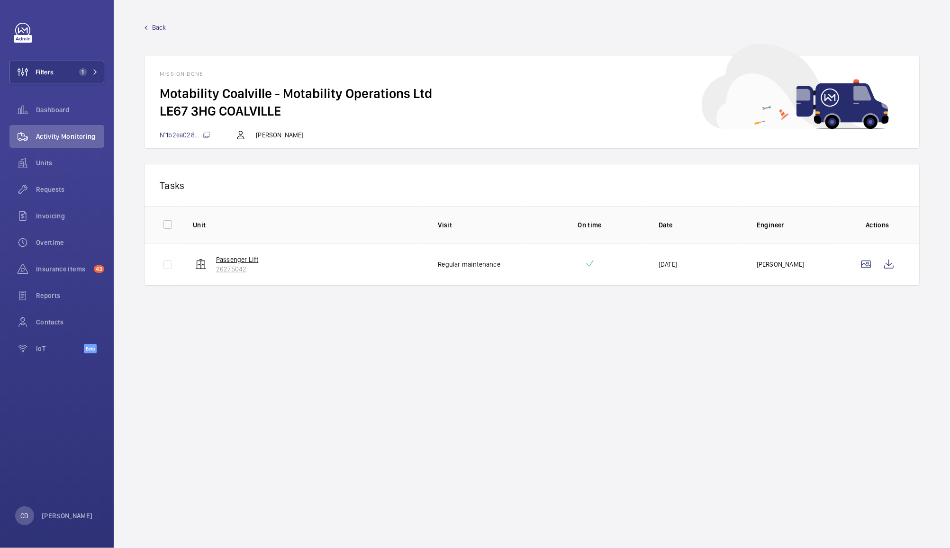
click at [247, 261] on p "Passenger Lift" at bounding box center [237, 259] width 43 height 9
